Goal: Information Seeking & Learning: Check status

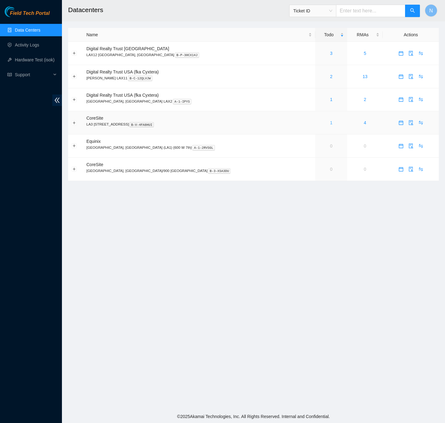
click at [330, 124] on link "1" at bounding box center [331, 122] width 2 height 5
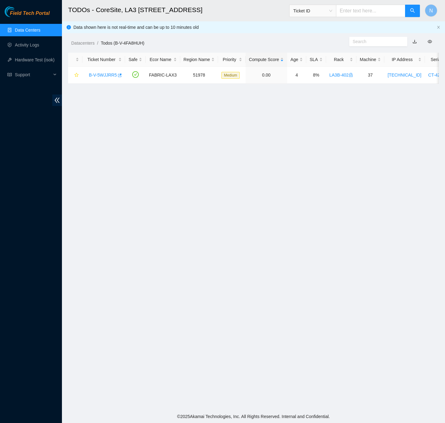
click at [23, 31] on link "Data Centers" at bounding box center [27, 30] width 25 height 5
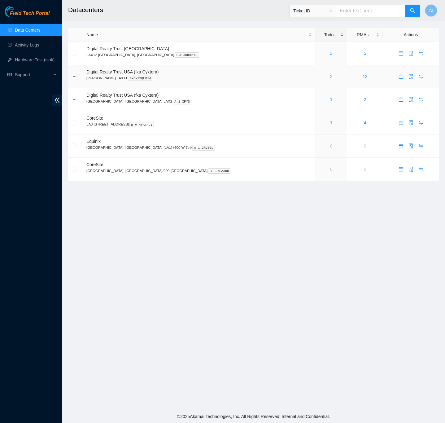
click at [330, 77] on link "2" at bounding box center [331, 76] width 2 height 5
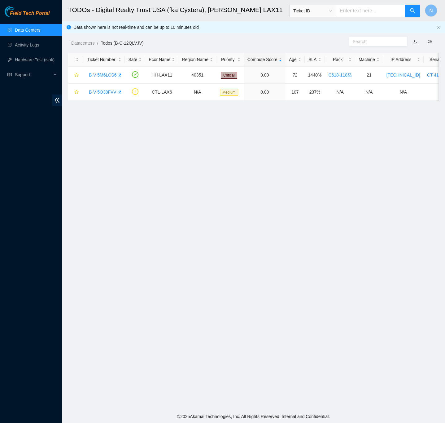
click at [32, 31] on link "Data Centers" at bounding box center [27, 30] width 25 height 5
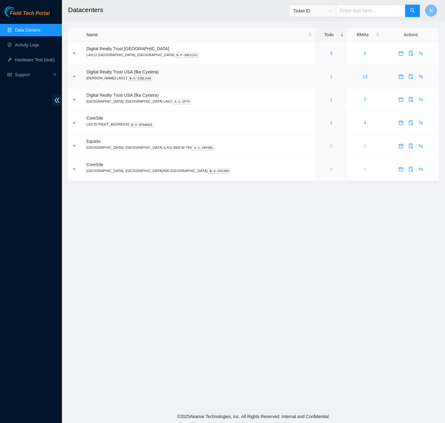
click at [330, 77] on link "2" at bounding box center [331, 76] width 2 height 5
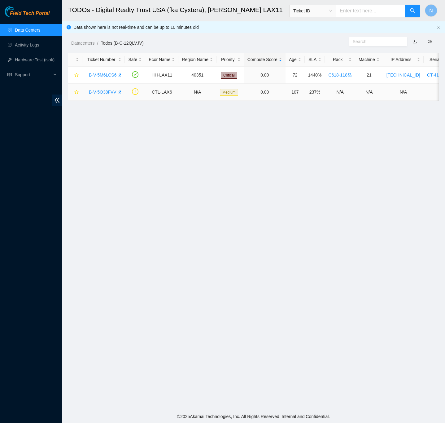
click at [105, 92] on link "B-V-5O38FVV" at bounding box center [103, 92] width 28 height 5
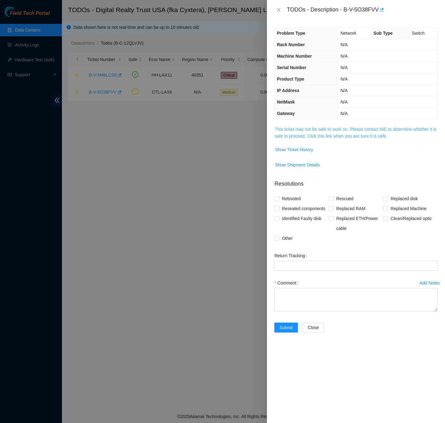
click at [286, 130] on link "This ticket may not be safe to work on. Please contact NIE to determine whether…" at bounding box center [356, 133] width 162 height 12
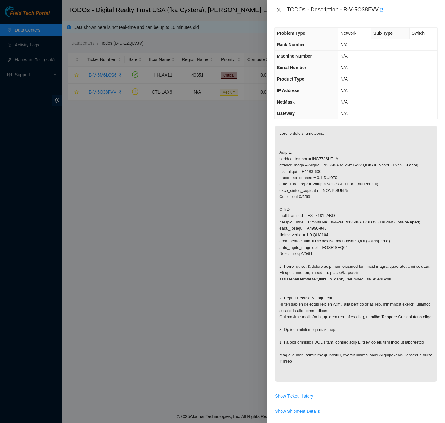
click at [281, 8] on icon "close" at bounding box center [278, 9] width 5 height 5
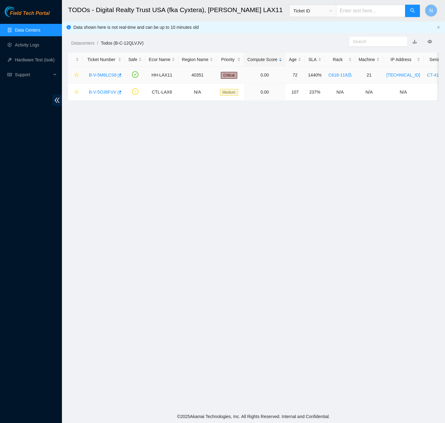
click at [102, 75] on link "B-V-5M6LCS6" at bounding box center [103, 75] width 28 height 5
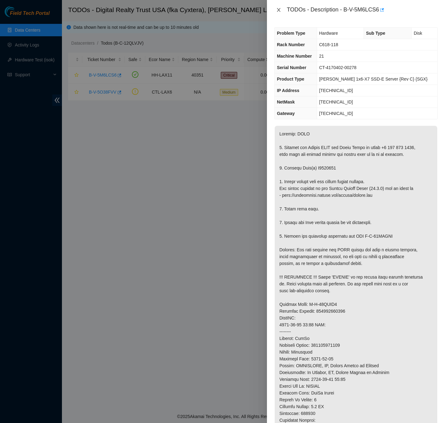
click at [278, 8] on icon "close" at bounding box center [278, 9] width 5 height 5
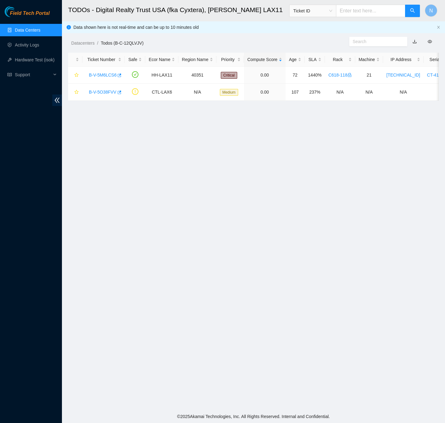
click at [29, 23] on ul "Data Centers Activity Logs Hardware Test (isok) Support" at bounding box center [31, 53] width 62 height 60
click at [31, 30] on link "Data Centers" at bounding box center [27, 30] width 25 height 5
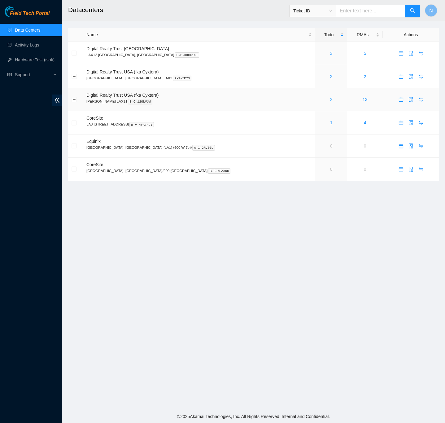
click at [330, 102] on link "2" at bounding box center [331, 99] width 2 height 5
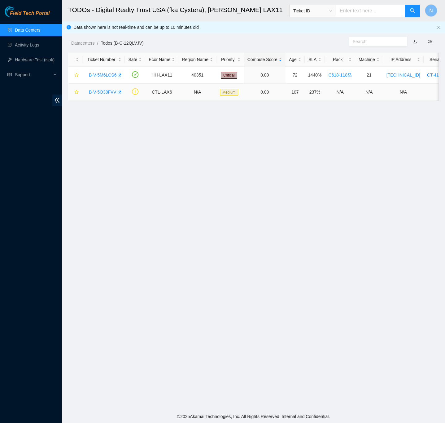
click at [103, 91] on link "B-V-5O38FVV" at bounding box center [103, 92] width 28 height 5
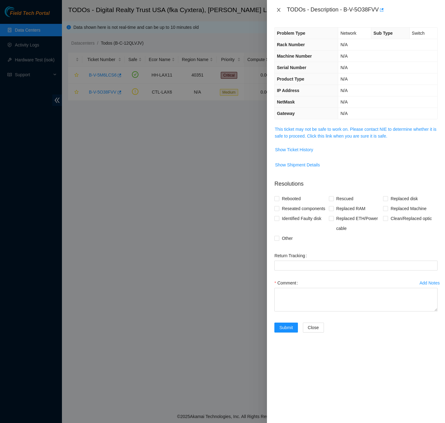
click at [280, 10] on icon "close" at bounding box center [278, 9] width 5 height 5
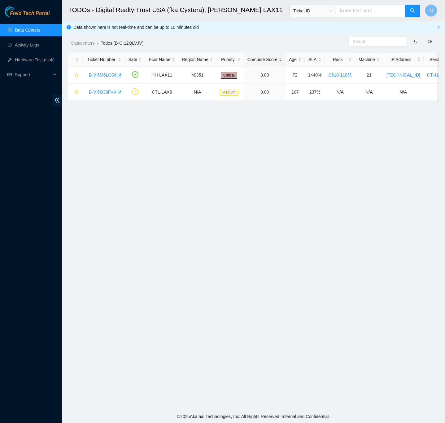
click at [26, 28] on link "Data Centers" at bounding box center [27, 30] width 25 height 5
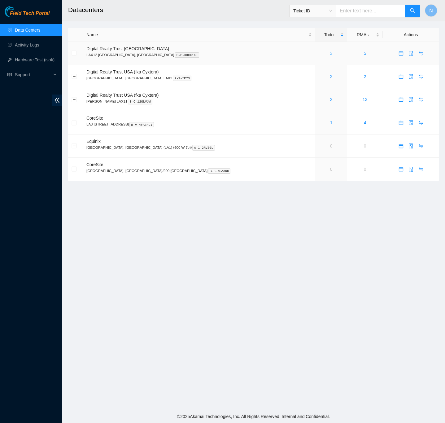
click at [330, 54] on link "3" at bounding box center [331, 53] width 2 height 5
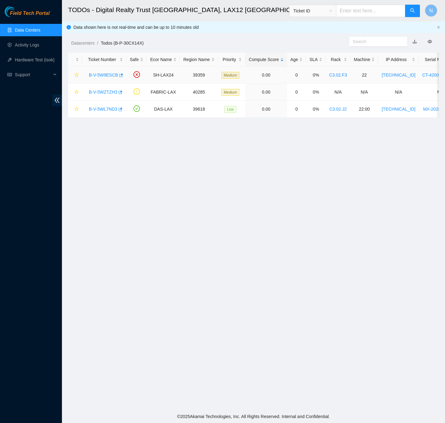
click at [102, 76] on link "B-V-5W9ESCB" at bounding box center [103, 75] width 29 height 5
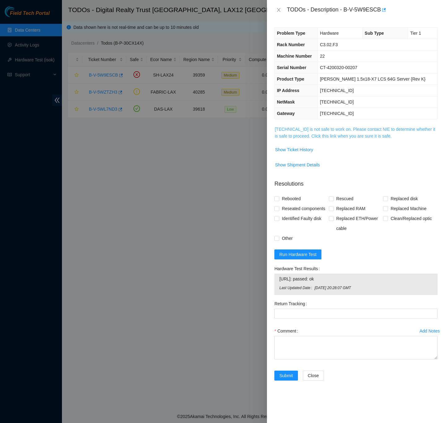
click at [357, 139] on link "[TECHNICAL_ID] is not safe to work on. Please contact NIE to determine whether …" at bounding box center [355, 133] width 161 height 12
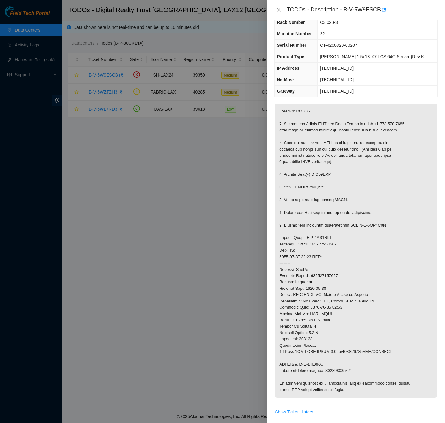
scroll to position [46, 0]
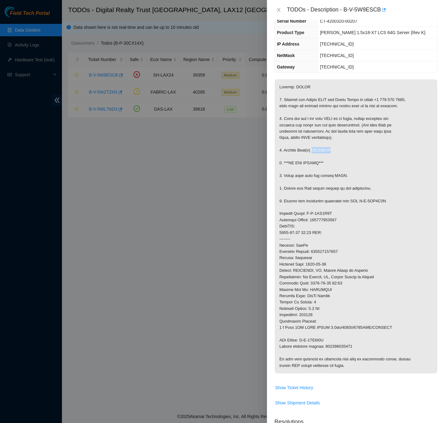
drag, startPoint x: 332, startPoint y: 152, endPoint x: 312, endPoint y: 153, distance: 19.9
click at [312, 153] on p at bounding box center [356, 226] width 163 height 294
click at [339, 151] on p at bounding box center [356, 226] width 163 height 294
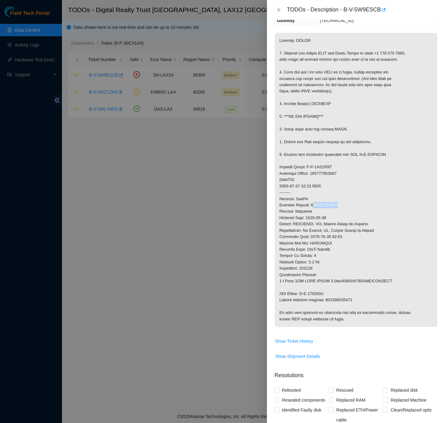
drag, startPoint x: 338, startPoint y: 206, endPoint x: 314, endPoint y: 209, distance: 24.3
click at [314, 209] on p at bounding box center [356, 180] width 163 height 294
click at [364, 209] on p at bounding box center [356, 180] width 163 height 294
drag, startPoint x: 384, startPoint y: 283, endPoint x: 284, endPoint y: 285, distance: 100.5
click at [284, 285] on p at bounding box center [356, 180] width 163 height 294
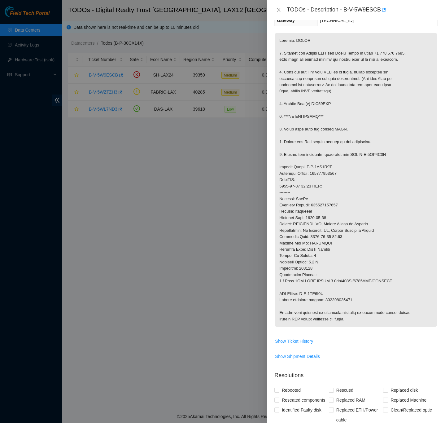
click at [373, 266] on p at bounding box center [356, 180] width 163 height 294
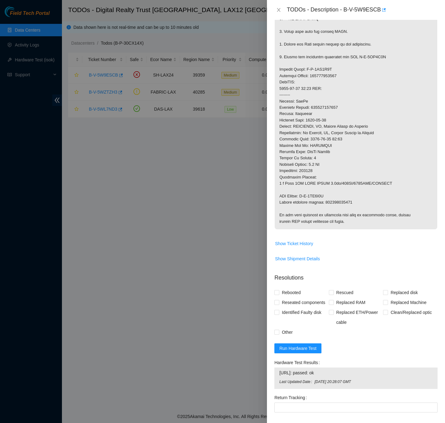
scroll to position [269, 0]
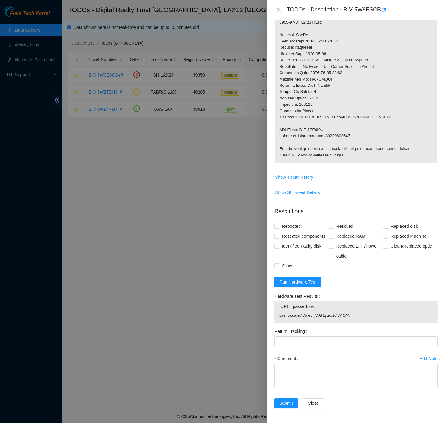
drag, startPoint x: 333, startPoint y: 306, endPoint x: 289, endPoint y: 307, distance: 43.7
click at [277, 308] on div "[URL]: passed: ok Last Updated Date [DATE] 20:28:07 GMT" at bounding box center [356, 311] width 163 height 21
click at [422, 269] on div "Rebooted Rescued Replaced disk Reseated components Replaced RAM Replaced Machin…" at bounding box center [356, 246] width 163 height 50
click at [279, 9] on icon "close" at bounding box center [278, 9] width 5 height 5
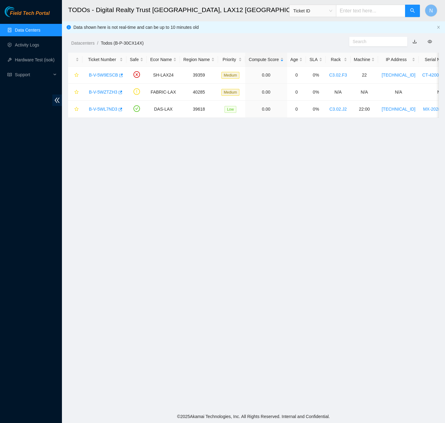
click at [24, 30] on link "Data Centers" at bounding box center [27, 30] width 25 height 5
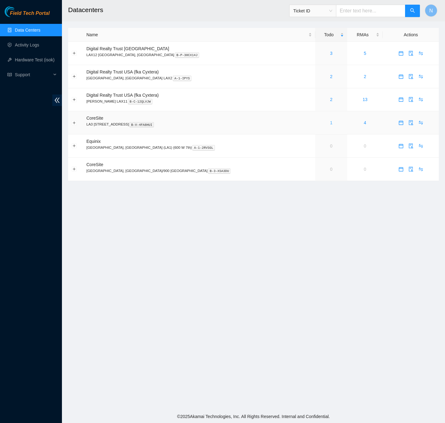
click at [330, 125] on link "1" at bounding box center [331, 122] width 2 height 5
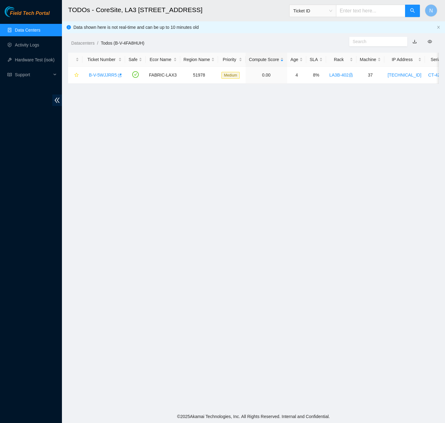
click at [33, 28] on link "Data Centers" at bounding box center [27, 30] width 25 height 5
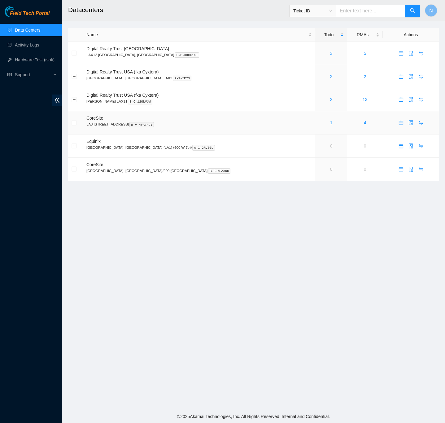
click at [330, 123] on link "1" at bounding box center [331, 122] width 2 height 5
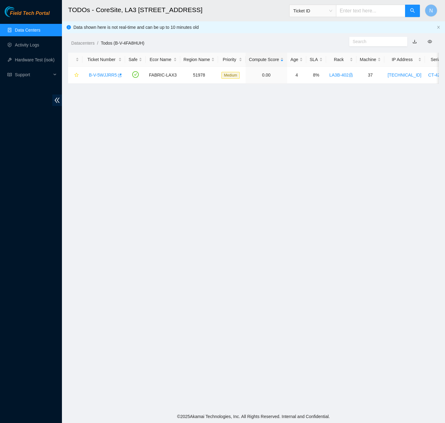
click at [23, 28] on link "Data Centers" at bounding box center [27, 30] width 25 height 5
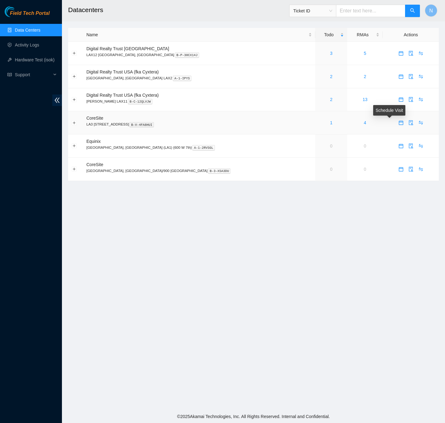
click at [399, 125] on icon "calendar" at bounding box center [401, 122] width 5 height 5
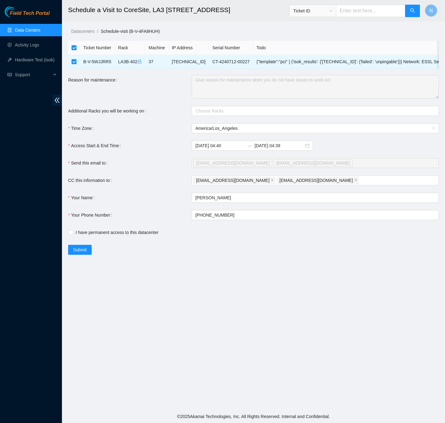
click at [29, 28] on link "Data Centers" at bounding box center [27, 30] width 25 height 5
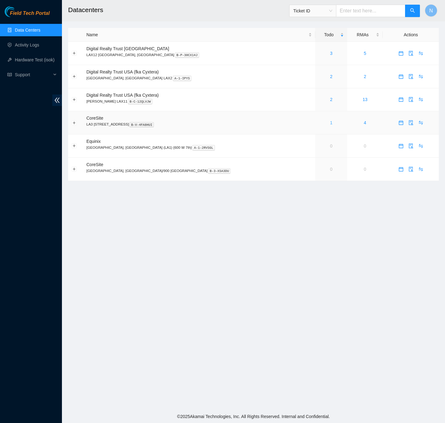
click at [330, 124] on link "1" at bounding box center [331, 122] width 2 height 5
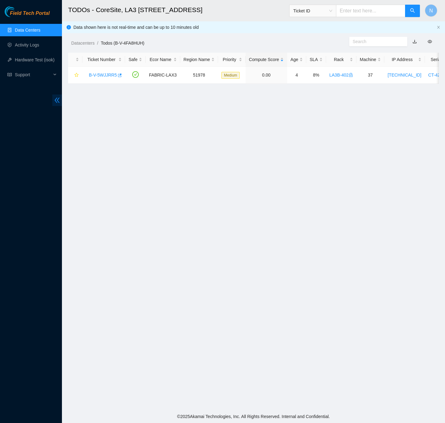
click at [58, 102] on icon "double-left" at bounding box center [57, 100] width 7 height 7
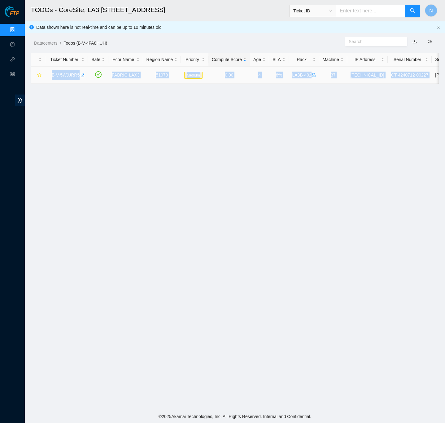
drag, startPoint x: 420, startPoint y: 74, endPoint x: 52, endPoint y: 75, distance: 367.9
click at [52, 75] on tr "B-V-5WJJRR5 FABRIC-LAX3 51978 Medium 0.00 4 8% LA3B-402 37 [TECHNICAL_ID] CT-42…" at bounding box center [308, 75] width 555 height 17
click at [323, 157] on main "TODOs - CoreSite, LA3 200 Bauchet St Ticket ID N Data shown here is not real-ti…" at bounding box center [235, 205] width 421 height 410
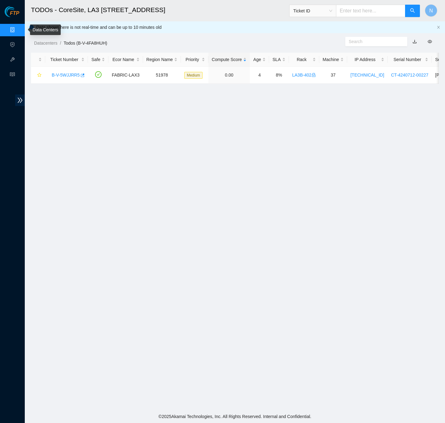
click at [18, 31] on link "Data Centers" at bounding box center [30, 30] width 25 height 5
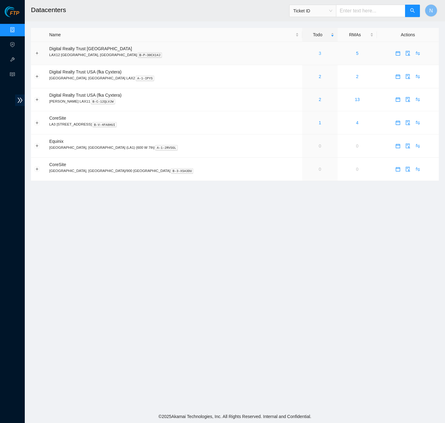
click at [319, 54] on link "3" at bounding box center [320, 53] width 2 height 5
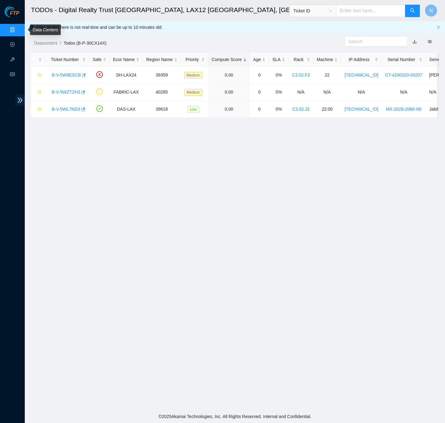
click at [18, 28] on link "Data Centers" at bounding box center [30, 30] width 25 height 5
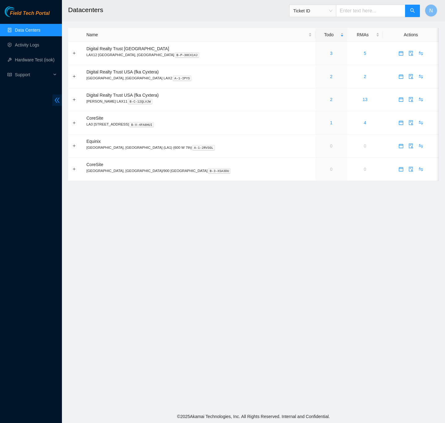
click at [60, 100] on icon "double-left" at bounding box center [57, 100] width 7 height 7
